Goal: Navigation & Orientation: Find specific page/section

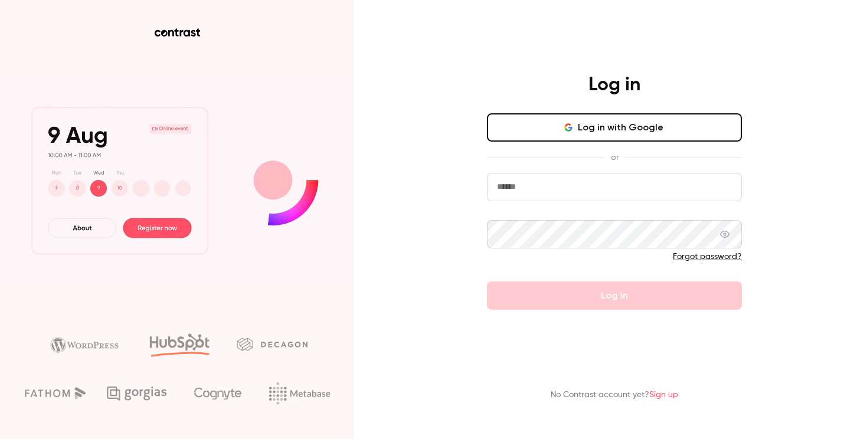
click at [625, 126] on button "Log in with Google" at bounding box center [614, 127] width 255 height 28
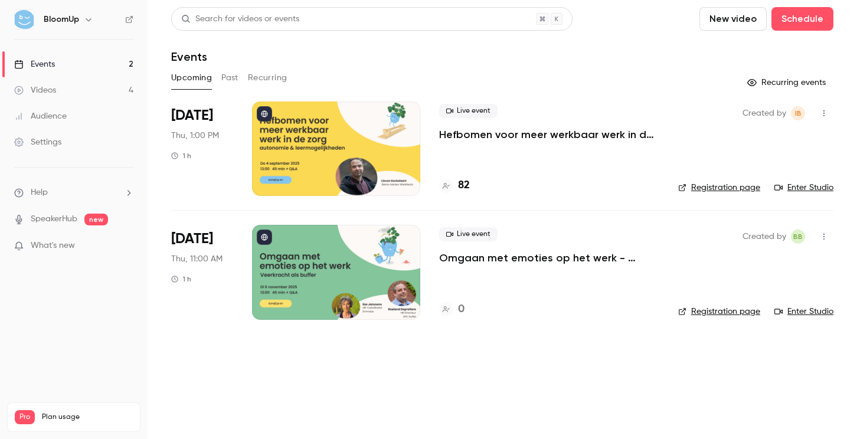
click at [229, 81] on button "Past" at bounding box center [229, 77] width 17 height 19
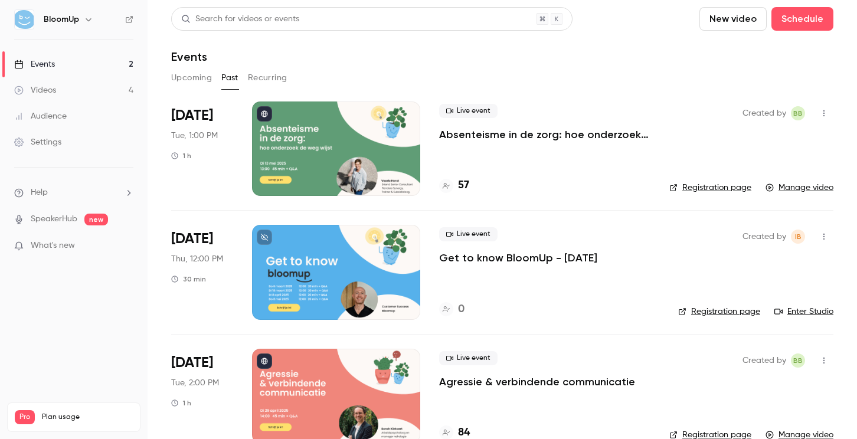
click at [273, 83] on button "Recurring" at bounding box center [268, 77] width 40 height 19
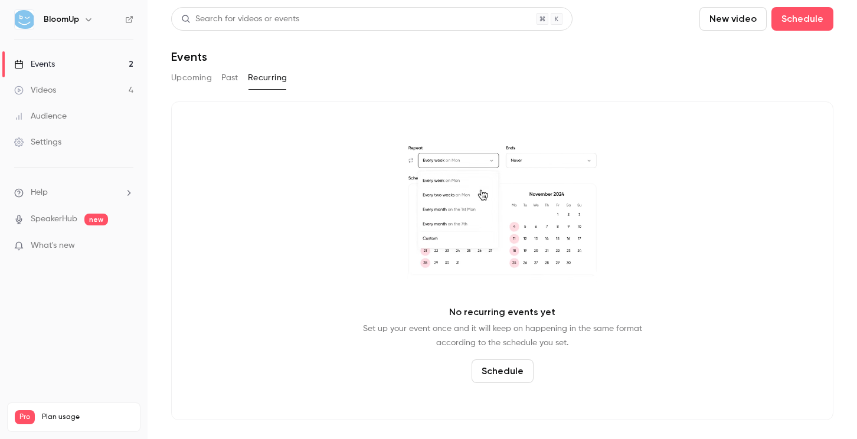
click at [190, 78] on button "Upcoming" at bounding box center [191, 77] width 41 height 19
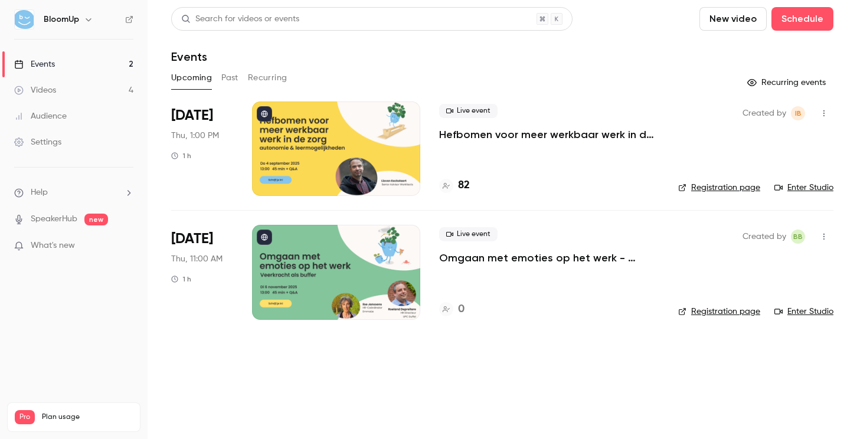
click at [50, 250] on span "What's new" at bounding box center [53, 246] width 44 height 12
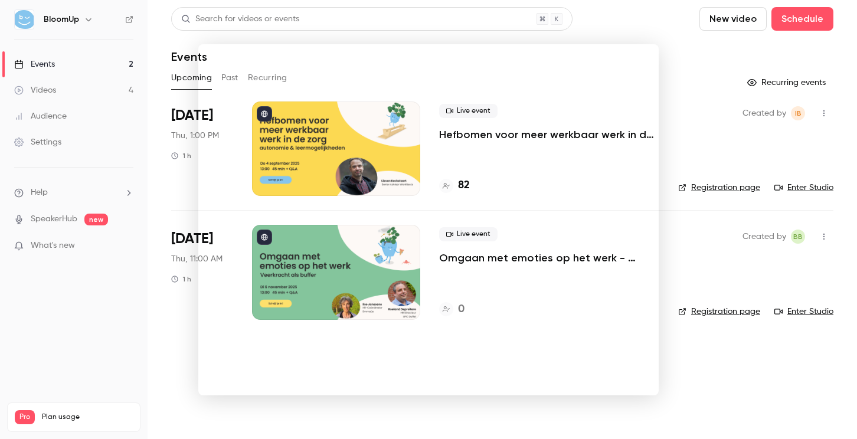
click at [77, 181] on div at bounding box center [428, 219] width 857 height 439
